Goal: Information Seeking & Learning: Check status

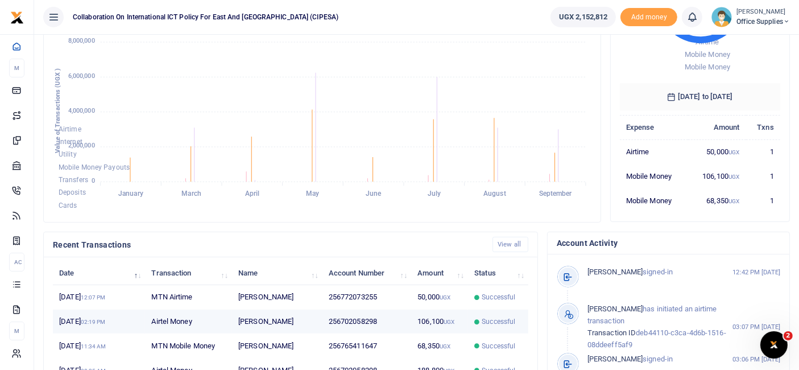
scroll to position [146, 0]
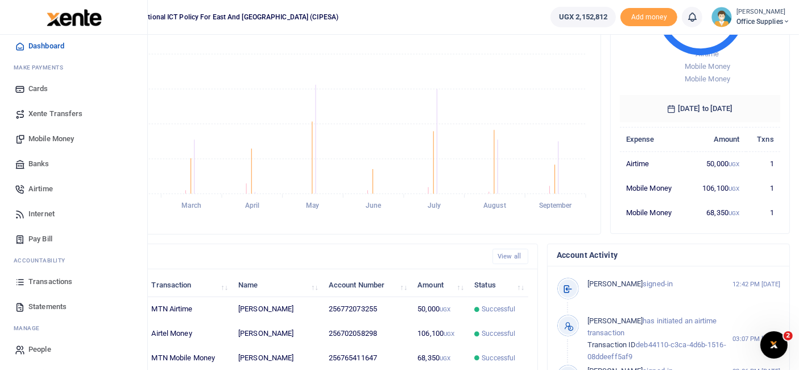
click at [52, 279] on span "Transactions" at bounding box center [50, 281] width 44 height 11
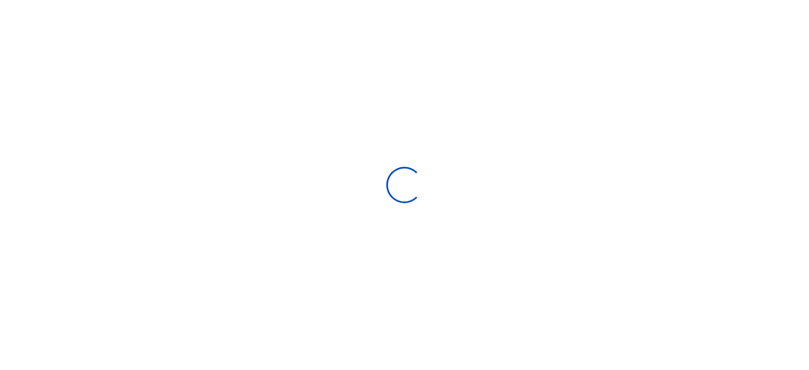
select select
type input "[DATE] - [DATE]"
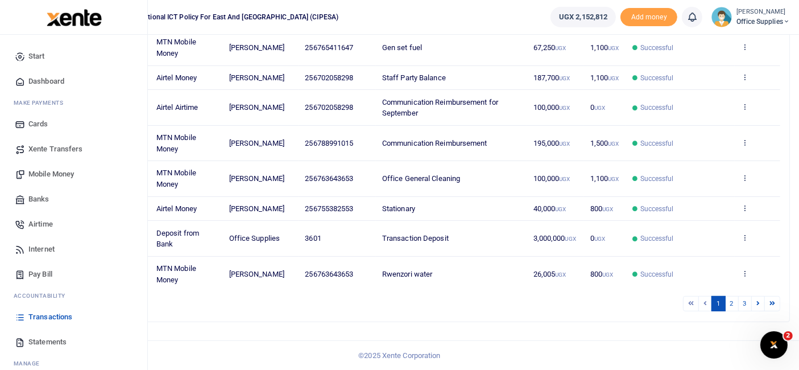
scroll to position [35, 0]
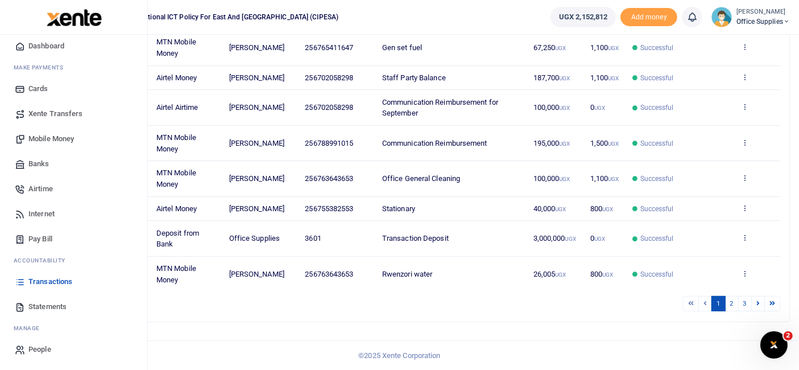
click at [51, 277] on span "Transactions" at bounding box center [50, 281] width 44 height 11
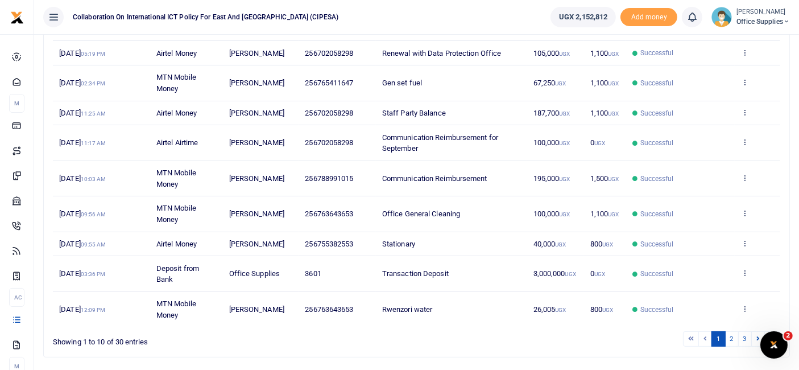
scroll to position [239, 0]
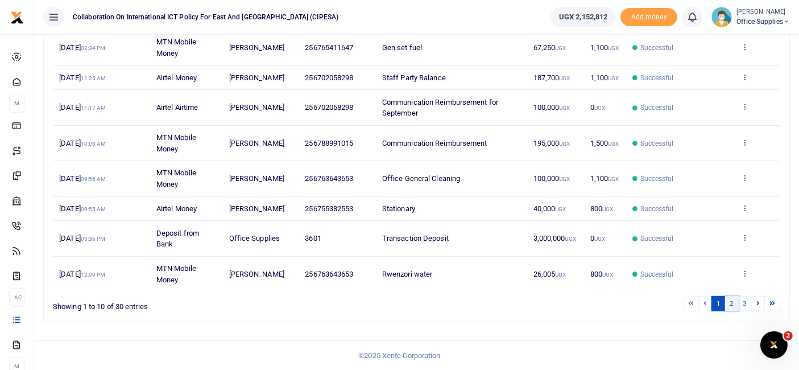
click at [736, 300] on link "2" at bounding box center [732, 303] width 14 height 15
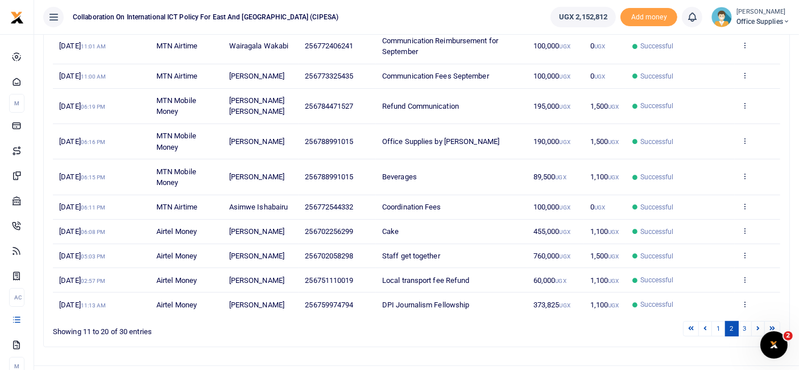
scroll to position [217, 0]
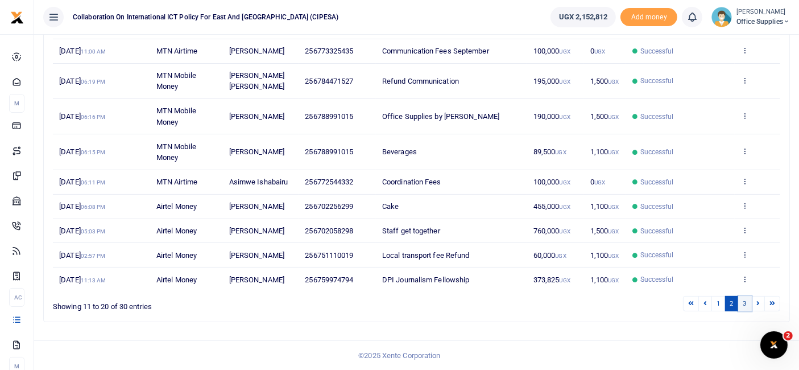
click at [746, 303] on link "3" at bounding box center [745, 303] width 14 height 15
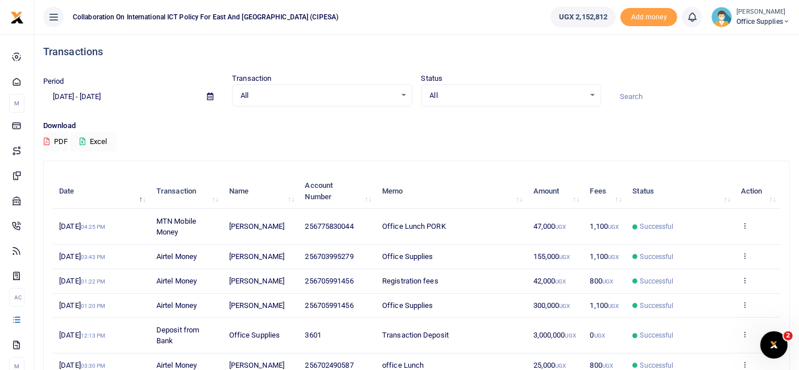
scroll to position [0, 0]
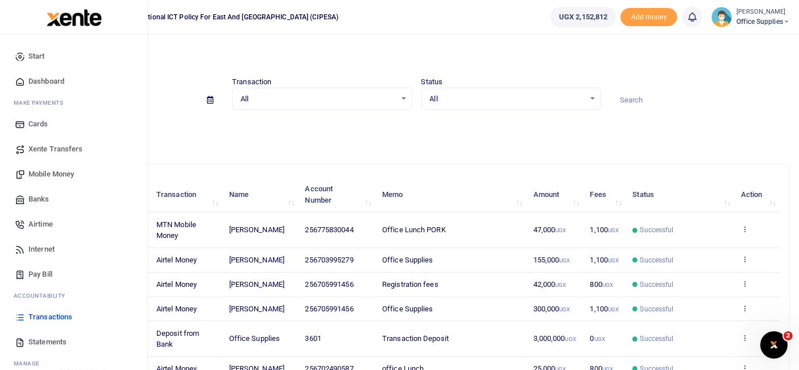
click at [48, 315] on span "Transactions" at bounding box center [50, 316] width 44 height 11
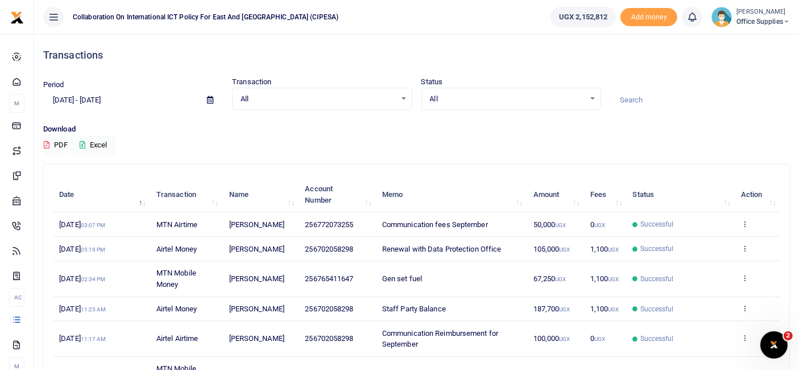
click at [210, 103] on icon at bounding box center [210, 99] width 6 height 7
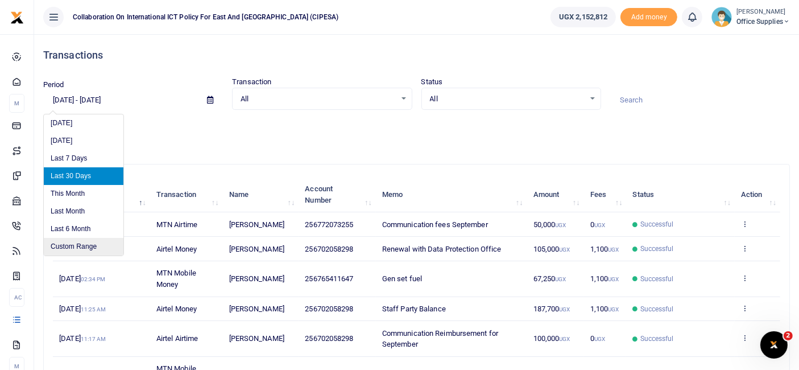
click at [105, 241] on li "Custom Range" at bounding box center [84, 247] width 80 height 18
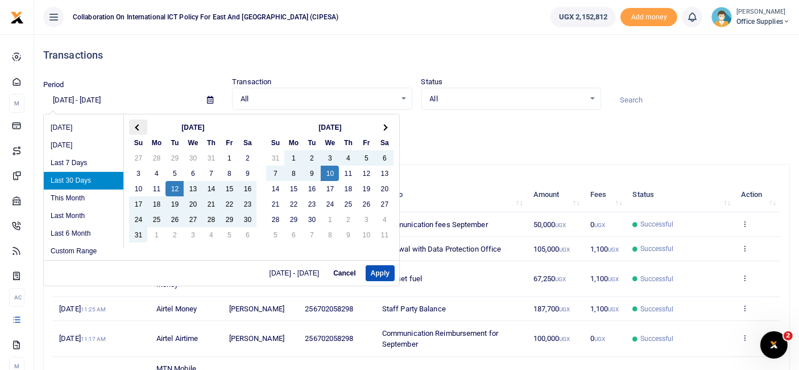
click at [138, 126] on span at bounding box center [138, 127] width 6 height 6
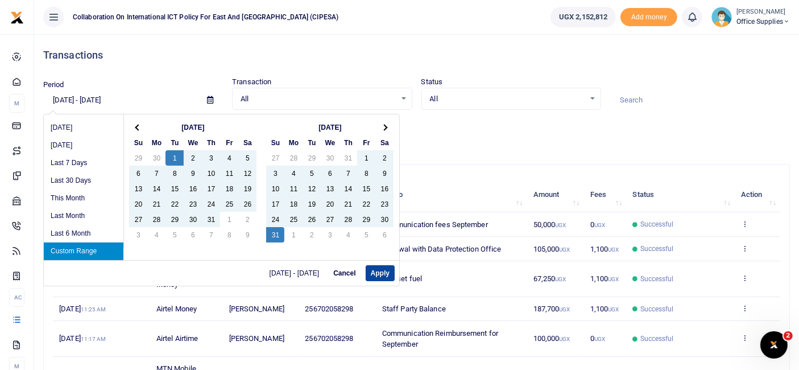
click at [383, 271] on button "Apply" at bounding box center [380, 273] width 29 height 16
type input "[DATE] - [DATE]"
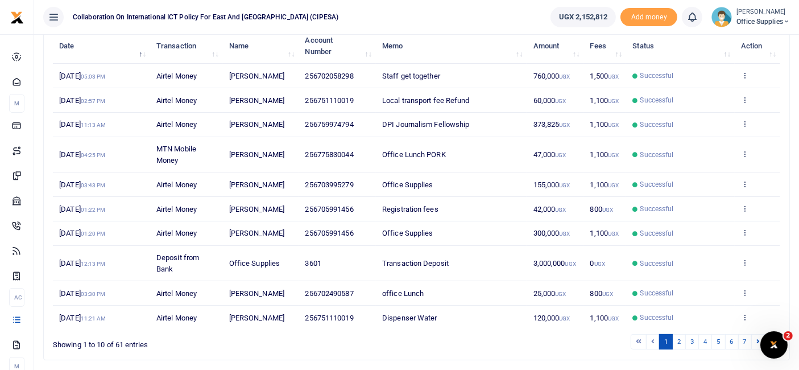
scroll to position [217, 0]
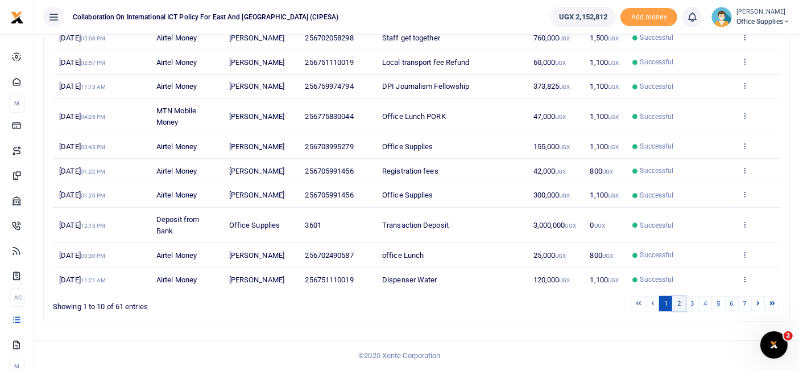
click at [679, 304] on link "2" at bounding box center [679, 303] width 14 height 15
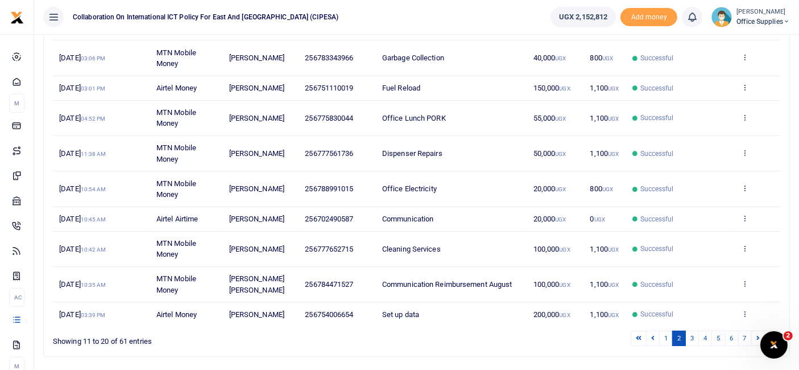
scroll to position [261, 0]
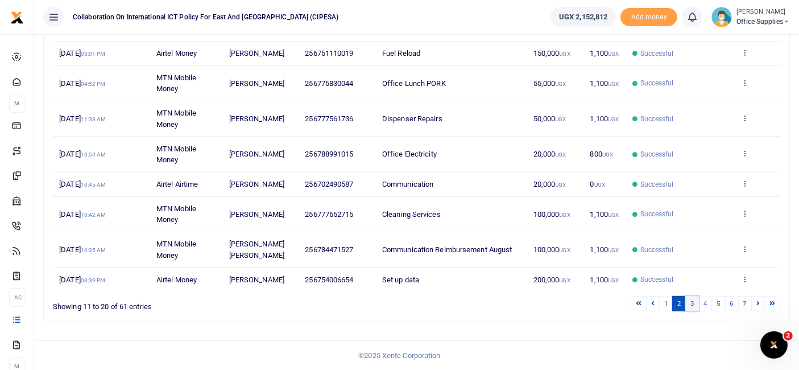
click at [694, 300] on link "3" at bounding box center [692, 303] width 14 height 15
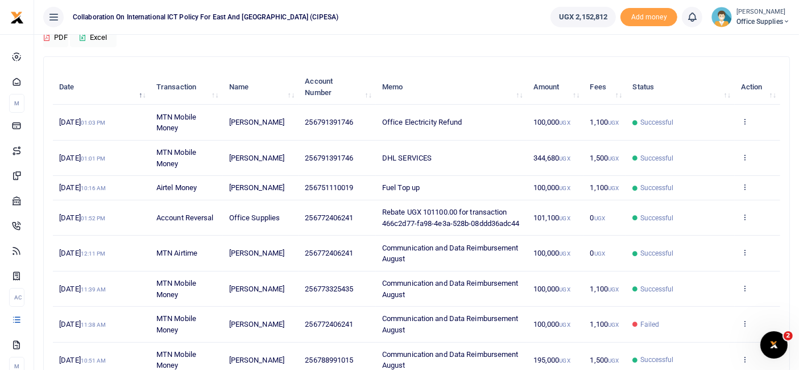
scroll to position [283, 0]
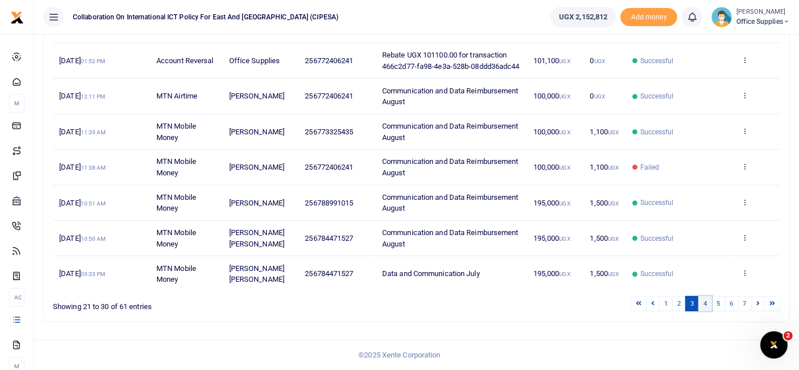
click at [707, 303] on link "4" at bounding box center [706, 303] width 14 height 15
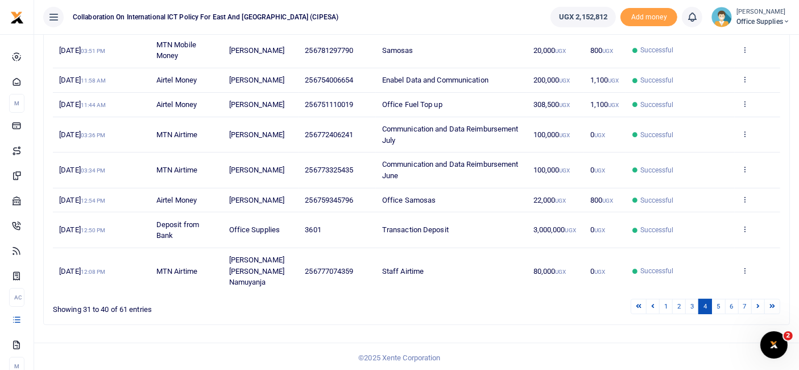
scroll to position [241, 0]
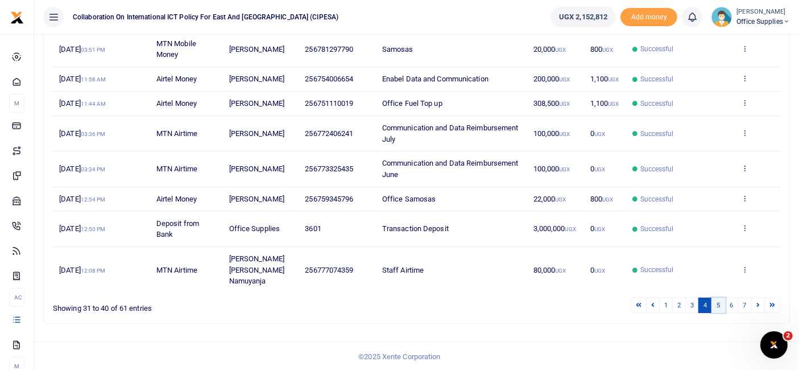
click at [721, 313] on link "5" at bounding box center [719, 304] width 14 height 15
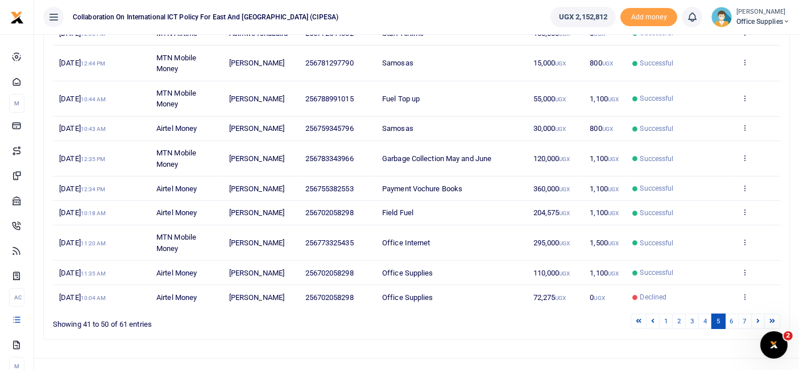
scroll to position [228, 0]
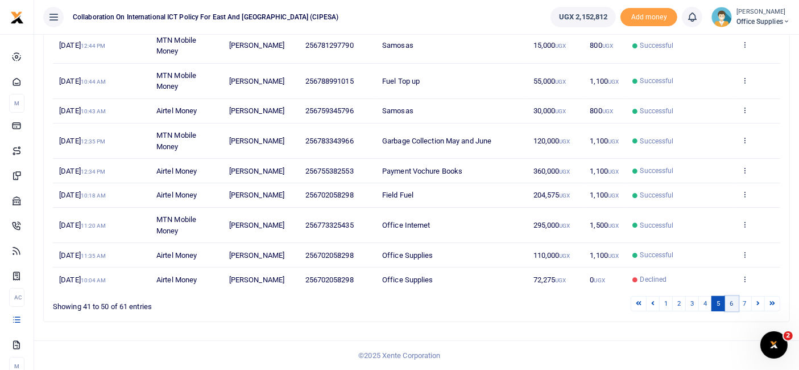
click at [734, 304] on link "6" at bounding box center [732, 303] width 14 height 15
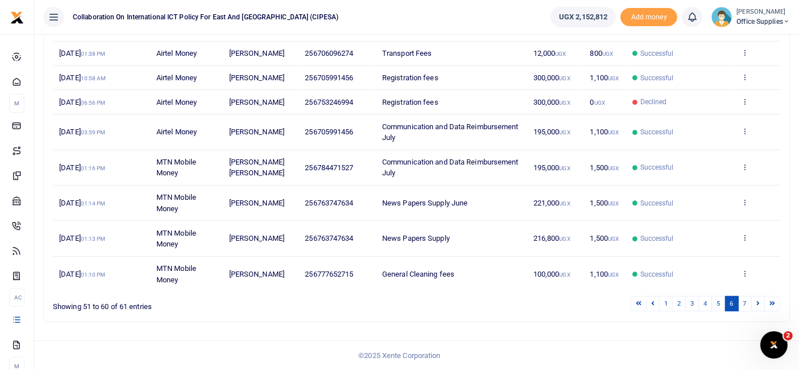
scroll to position [0, 0]
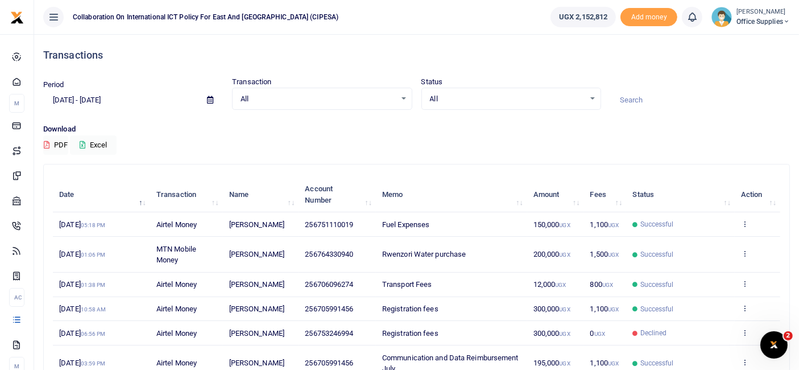
click at [750, 18] on span "Office Supplies" at bounding box center [763, 21] width 53 height 10
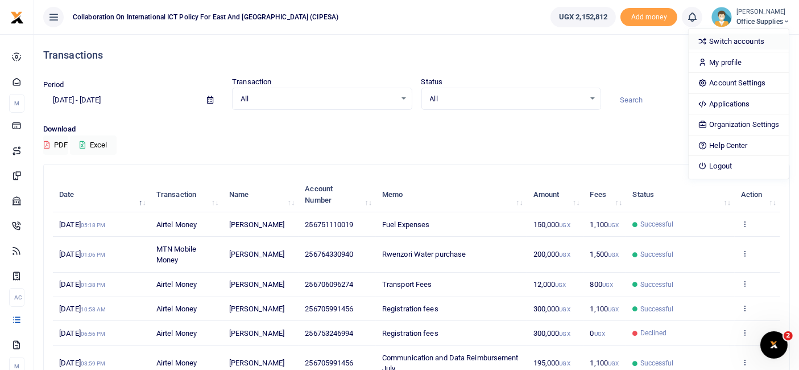
click at [742, 38] on link "Switch accounts" at bounding box center [739, 42] width 100 height 16
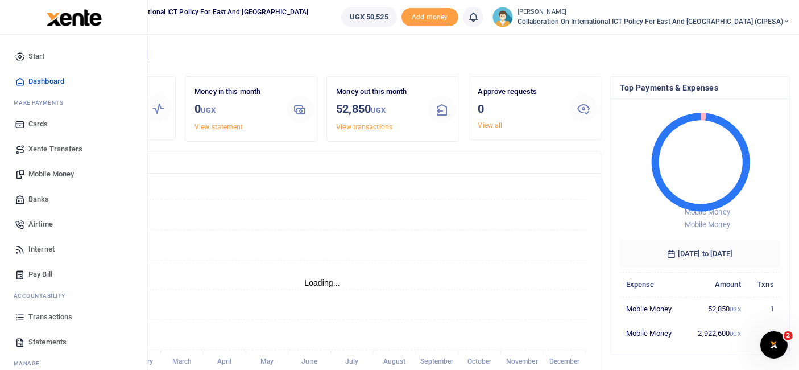
click at [56, 317] on span "Transactions" at bounding box center [50, 316] width 44 height 11
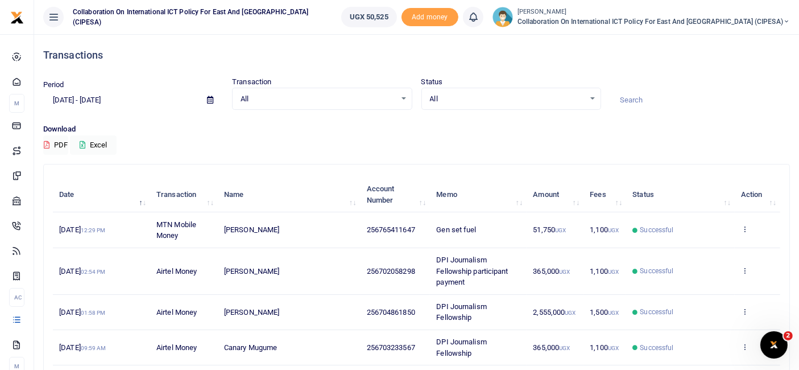
click at [213, 101] on icon at bounding box center [210, 99] width 6 height 7
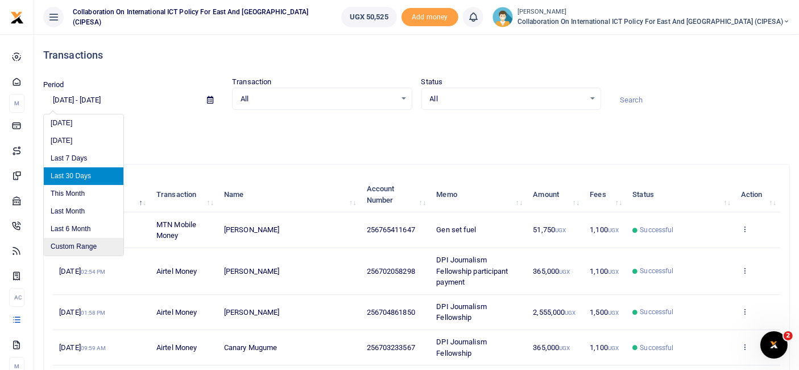
click at [81, 243] on li "Custom Range" at bounding box center [84, 247] width 80 height 18
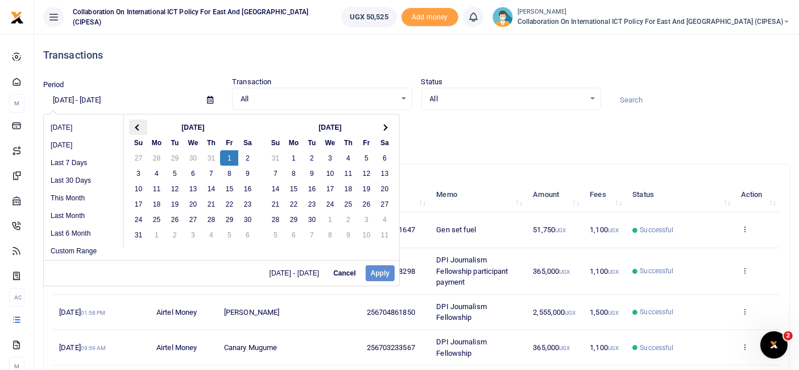
click at [137, 127] on span at bounding box center [138, 127] width 6 height 6
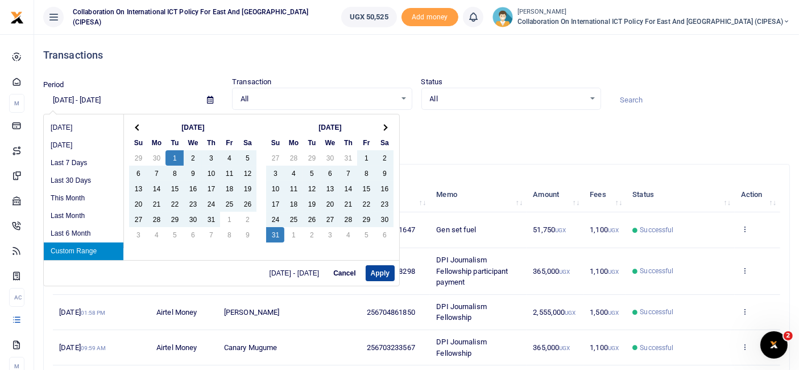
click at [382, 270] on button "Apply" at bounding box center [380, 273] width 29 height 16
type input "[DATE] - [DATE]"
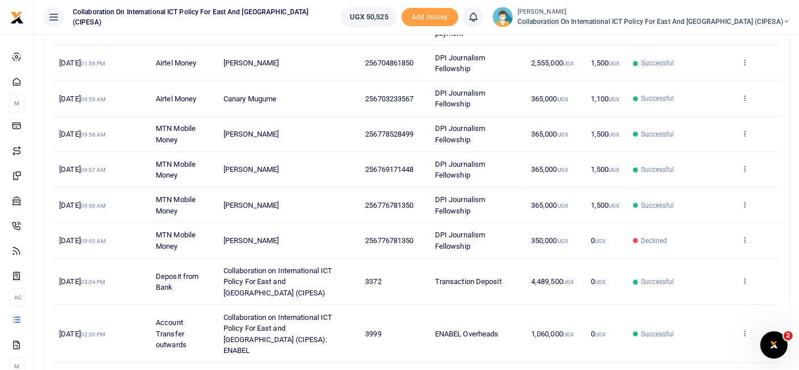
scroll to position [317, 0]
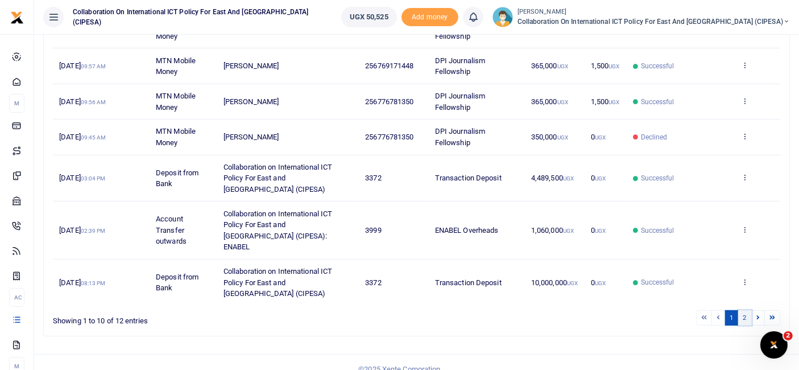
click at [746, 310] on link "2" at bounding box center [745, 317] width 14 height 15
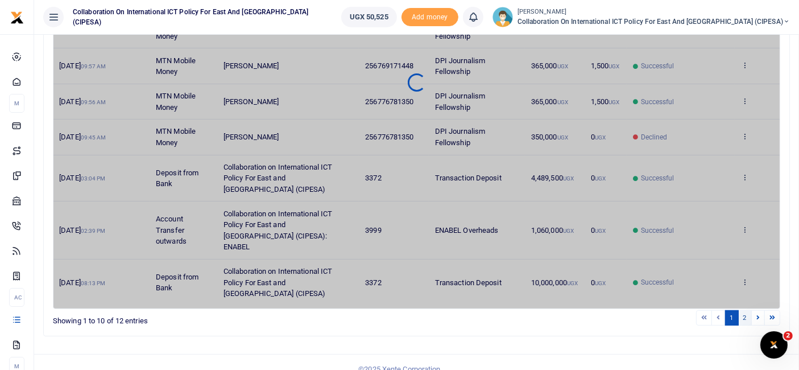
scroll to position [12, 0]
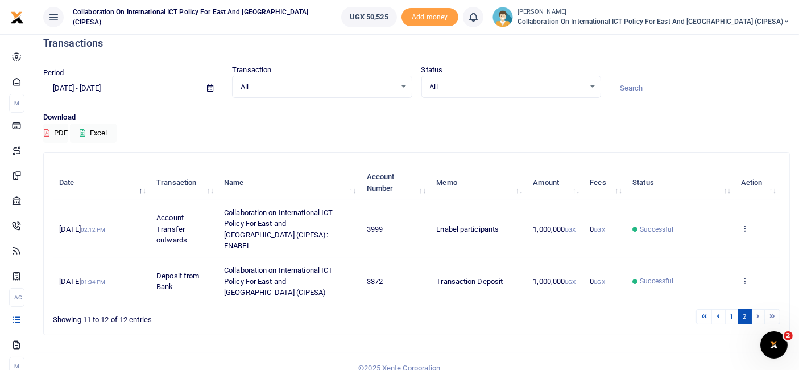
click at [214, 88] on span at bounding box center [210, 87] width 26 height 19
click at [209, 88] on icon at bounding box center [210, 87] width 6 height 7
click at [726, 49] on div "Transactions" at bounding box center [416, 43] width 747 height 42
